Goal: Find specific fact: Find specific page/section

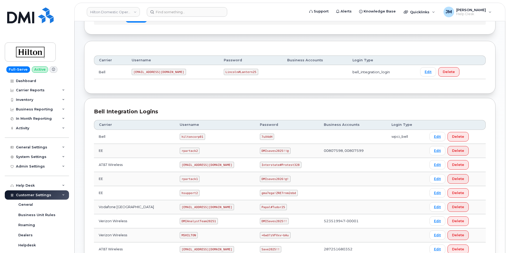
scroll to position [46, 0]
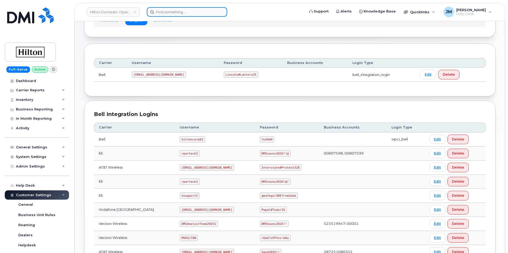
click at [167, 14] on input at bounding box center [187, 12] width 80 height 10
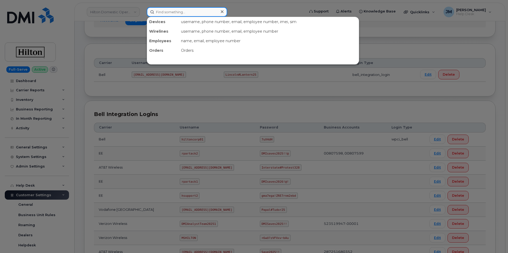
paste input "9083803543"
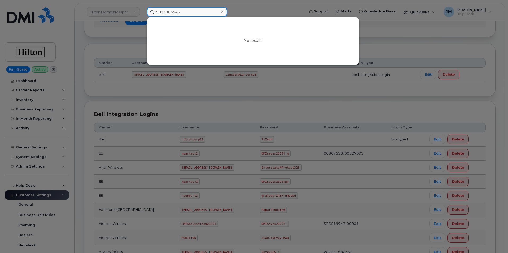
type input "9083803543"
click at [386, 44] on div at bounding box center [254, 126] width 508 height 253
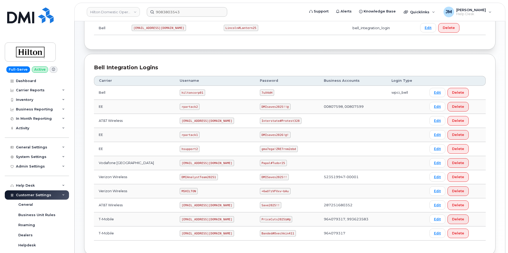
scroll to position [106, 0]
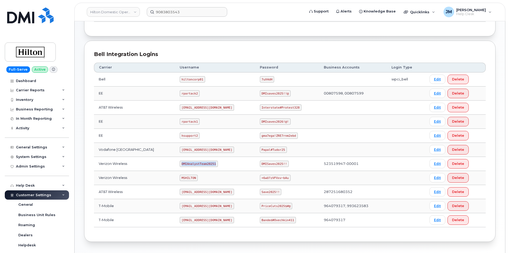
drag, startPoint x: 206, startPoint y: 163, endPoint x: 174, endPoint y: 164, distance: 32.9
click at [180, 164] on code "DMIAnalystTeam20251" at bounding box center [199, 164] width 38 height 6
copy code "DMIAnalystTeam20251"
click at [265, 164] on code "DMISaves2025!!" at bounding box center [274, 164] width 29 height 6
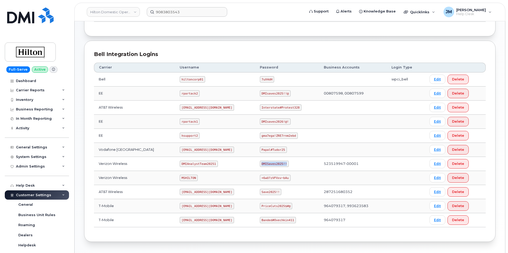
click at [265, 164] on code "DMISaves2025!!" at bounding box center [274, 164] width 29 height 6
copy code "DMISaves2025!!"
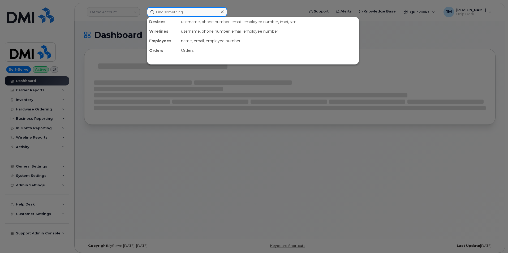
click at [168, 9] on input at bounding box center [187, 12] width 80 height 10
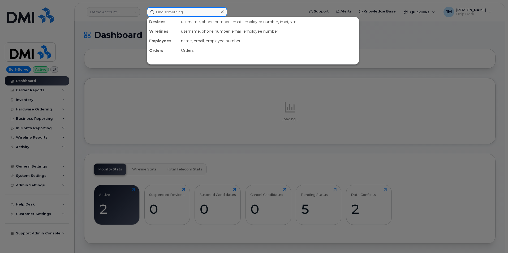
paste input "9083803543"
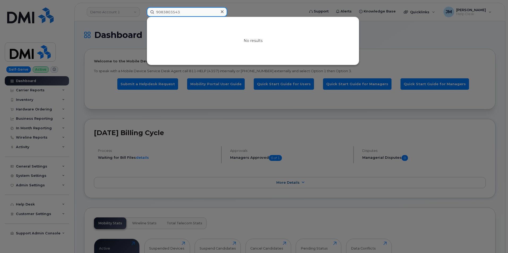
type input "9083803543"
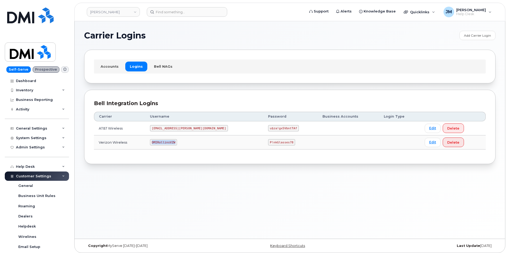
drag, startPoint x: 183, startPoint y: 142, endPoint x: 155, endPoint y: 141, distance: 27.9
click at [155, 141] on tr "Verizon Wireless DMIRollinsVZW P!nkGlasses78 Edit Delete" at bounding box center [290, 142] width 392 height 14
copy tr "DMIRollinsVZW"
click at [268, 143] on code "P!nkGlasses78" at bounding box center [281, 142] width 27 height 6
click at [268, 142] on code "P!nkGlasses78" at bounding box center [281, 142] width 27 height 6
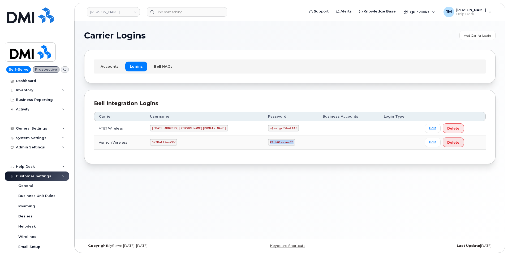
click at [268, 142] on code "P!nkGlasses78" at bounding box center [281, 142] width 27 height 6
copy code "P!nkGlasses78"
